Goal: Transaction & Acquisition: Purchase product/service

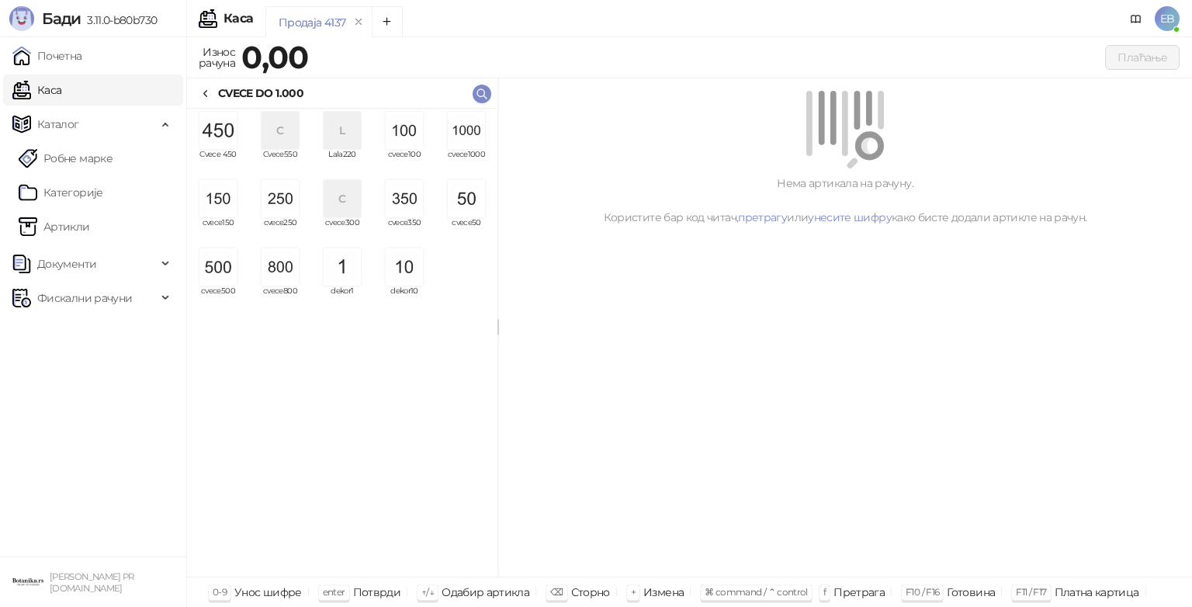
click at [474, 135] on img "grid" at bounding box center [466, 130] width 37 height 37
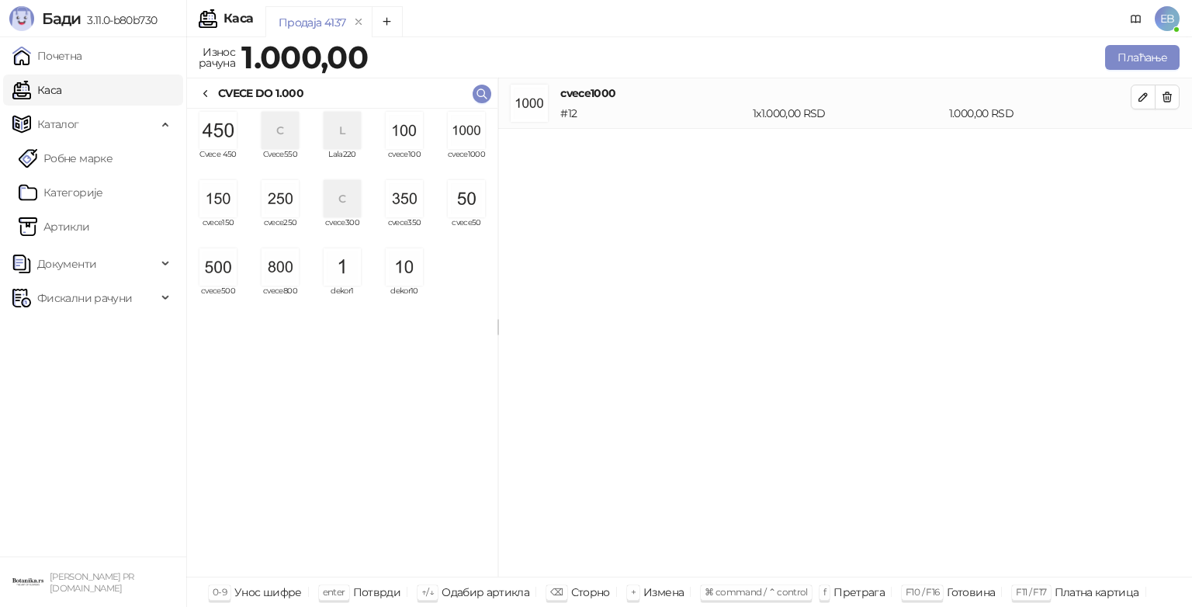
click at [475, 131] on img "grid" at bounding box center [466, 130] width 37 height 37
click at [413, 146] on img "grid" at bounding box center [404, 130] width 37 height 37
click at [406, 141] on img "grid" at bounding box center [404, 130] width 37 height 37
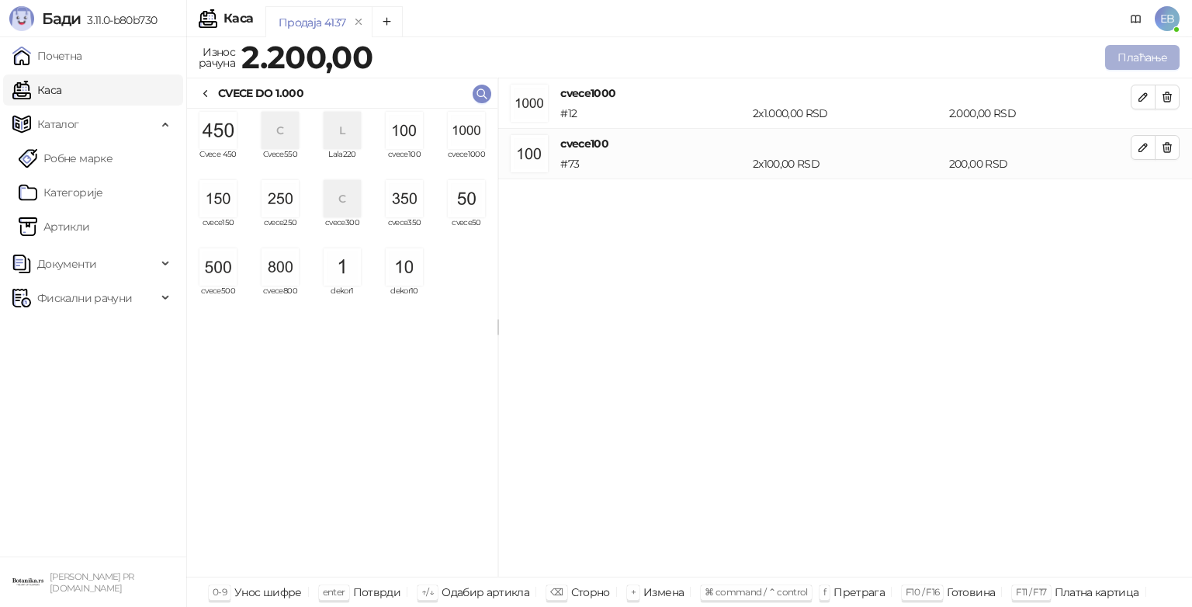
click at [1117, 63] on button "Плаћање" at bounding box center [1142, 57] width 74 height 25
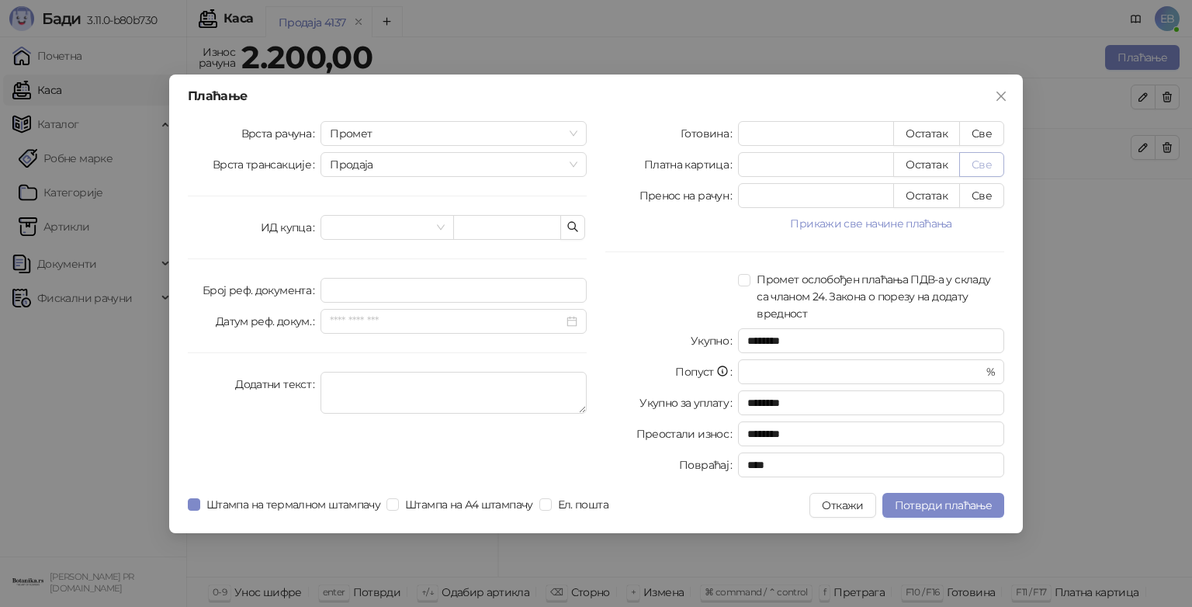
click at [979, 167] on button "Све" at bounding box center [981, 164] width 45 height 25
type input "****"
click at [959, 509] on span "Потврди плаћање" at bounding box center [942, 505] width 97 height 14
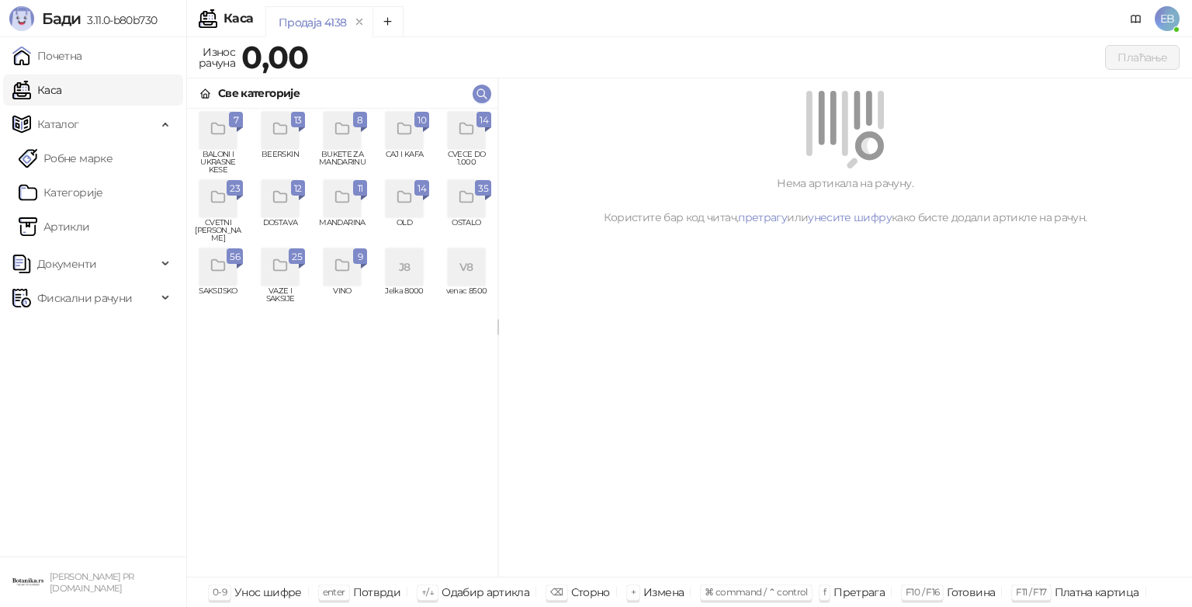
click at [473, 124] on icon "grid" at bounding box center [467, 129] width 18 height 18
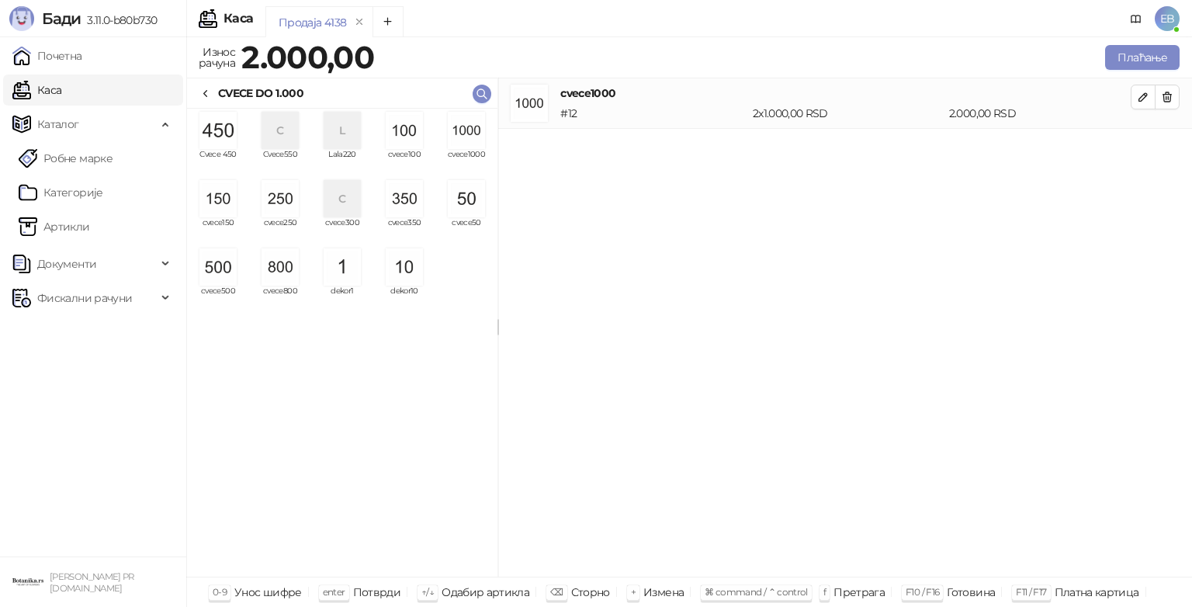
click at [476, 140] on img "grid" at bounding box center [466, 130] width 37 height 37
click at [221, 274] on img "grid" at bounding box center [217, 266] width 37 height 37
click at [285, 200] on img "grid" at bounding box center [279, 198] width 37 height 37
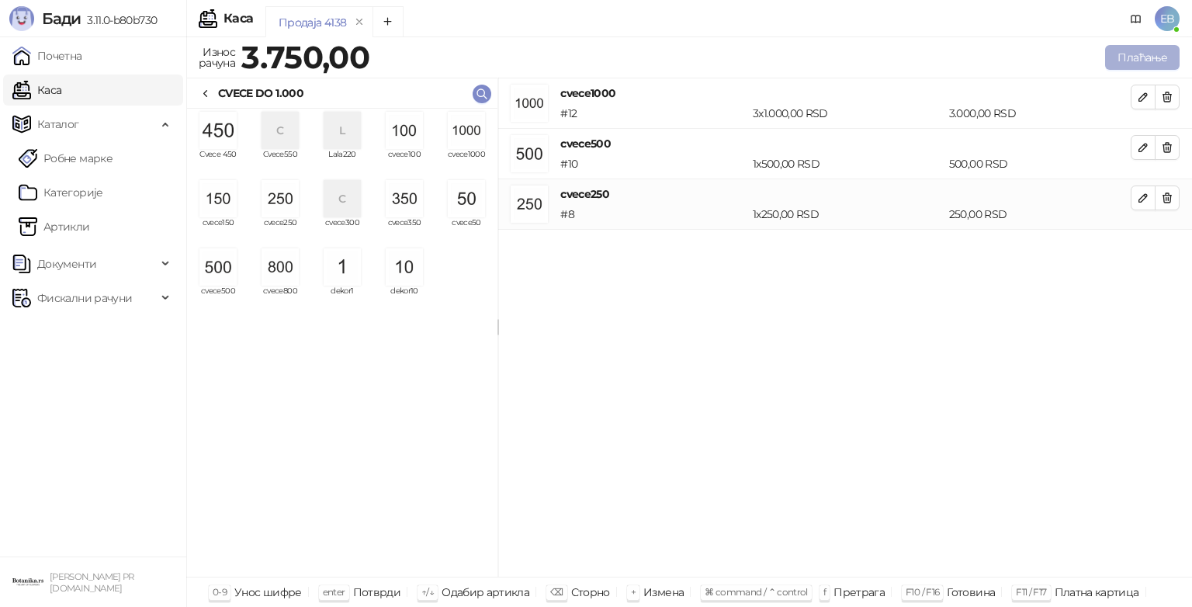
click at [1133, 57] on button "Плаћање" at bounding box center [1142, 57] width 74 height 25
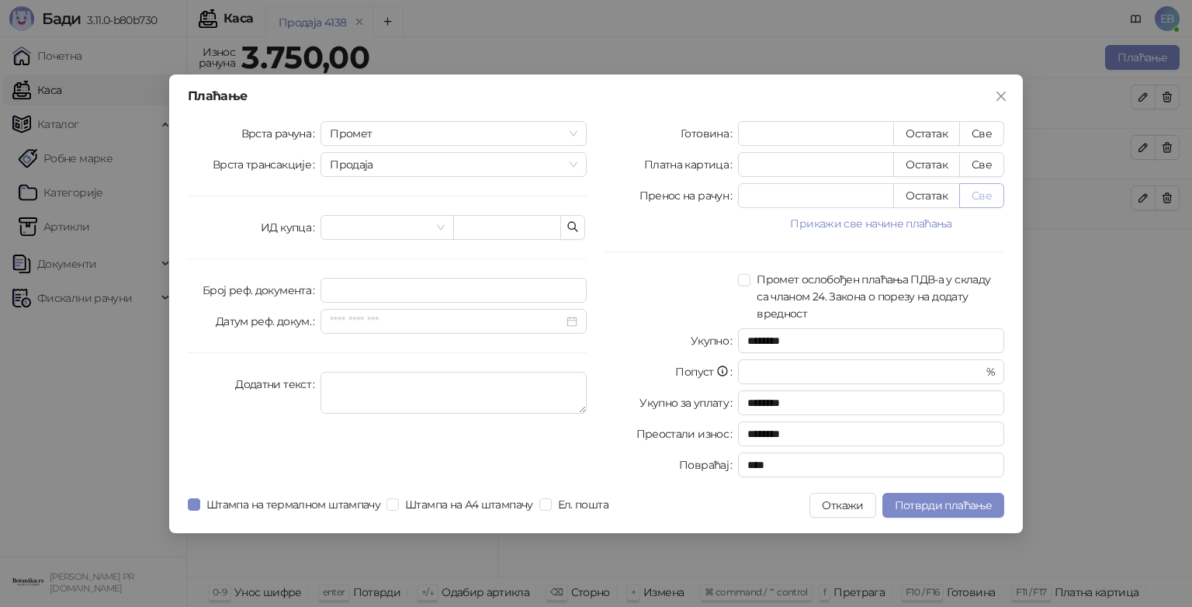
click at [977, 196] on button "Све" at bounding box center [981, 195] width 45 height 25
type input "****"
click at [923, 505] on span "Потврди плаћање" at bounding box center [942, 505] width 97 height 14
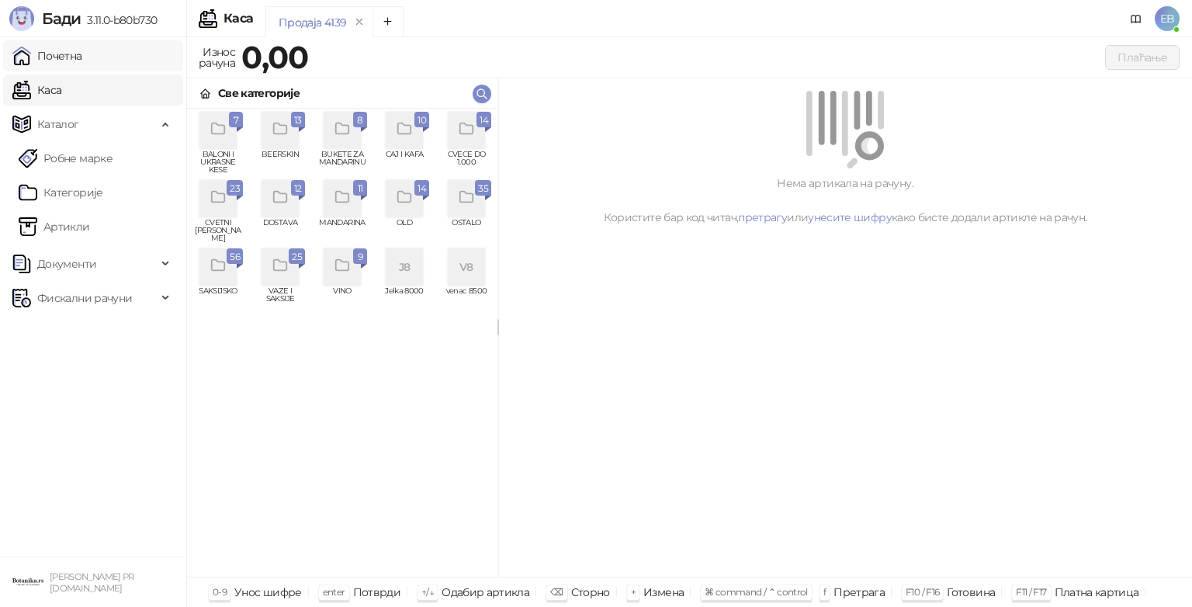
click at [82, 61] on link "Почетна" at bounding box center [47, 55] width 70 height 31
